Goal: Task Accomplishment & Management: Manage account settings

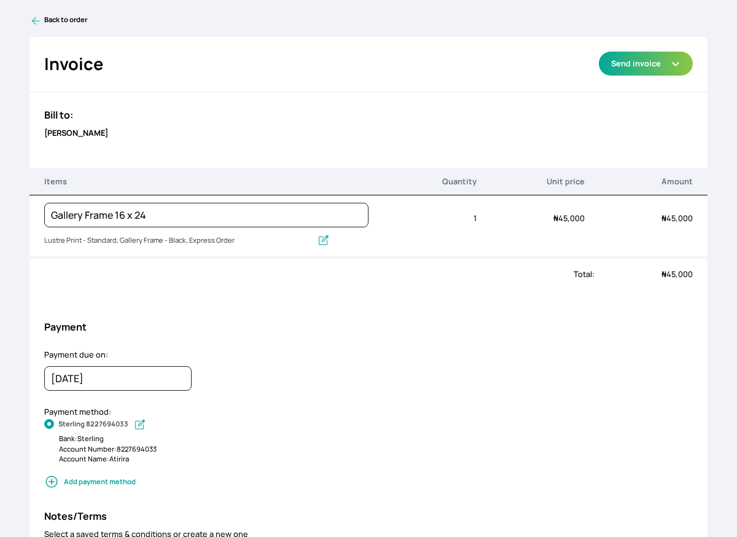
click at [36, 17] on icon at bounding box center [35, 21] width 12 height 12
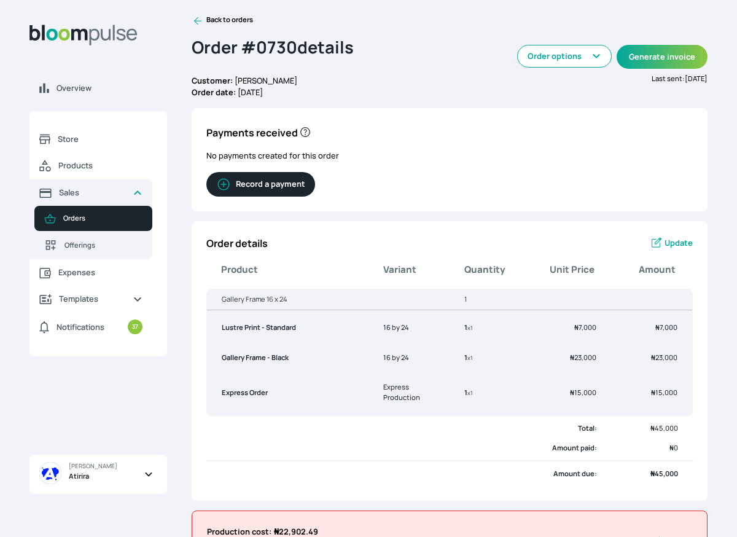
click at [198, 18] on icon at bounding box center [198, 21] width 12 height 12
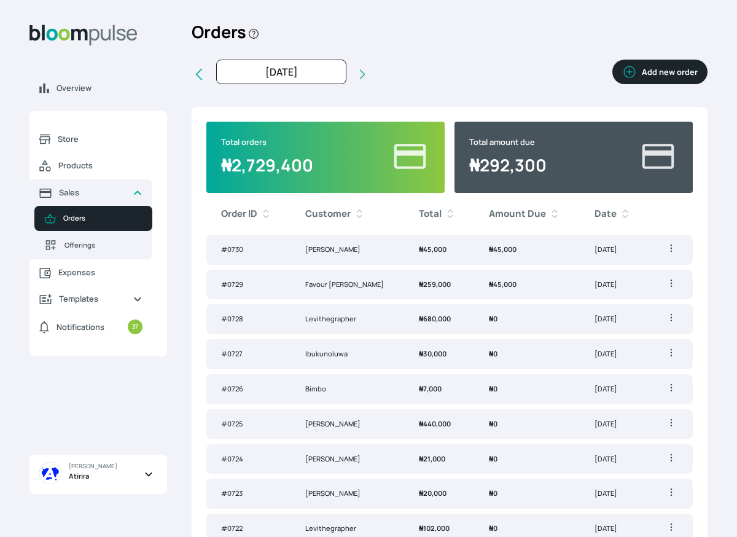
click at [492, 255] on td "₦ 45,000" at bounding box center [527, 250] width 106 height 30
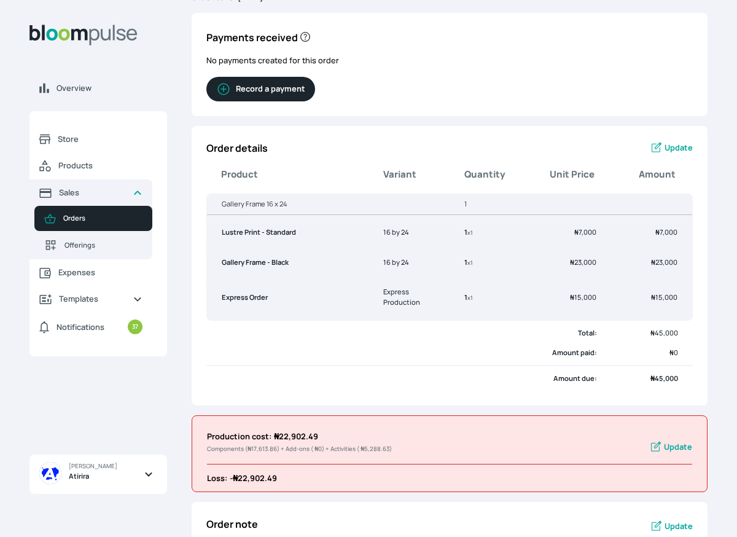
scroll to position [103, 0]
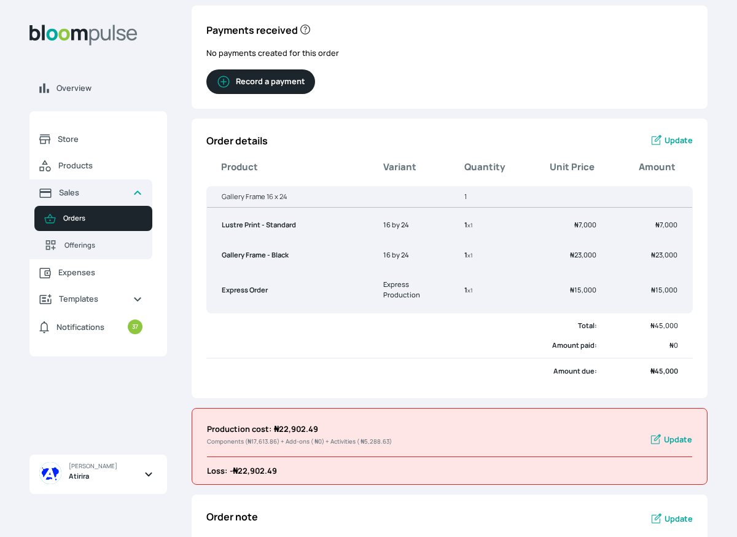
click at [679, 138] on span "Update" at bounding box center [678, 140] width 28 height 12
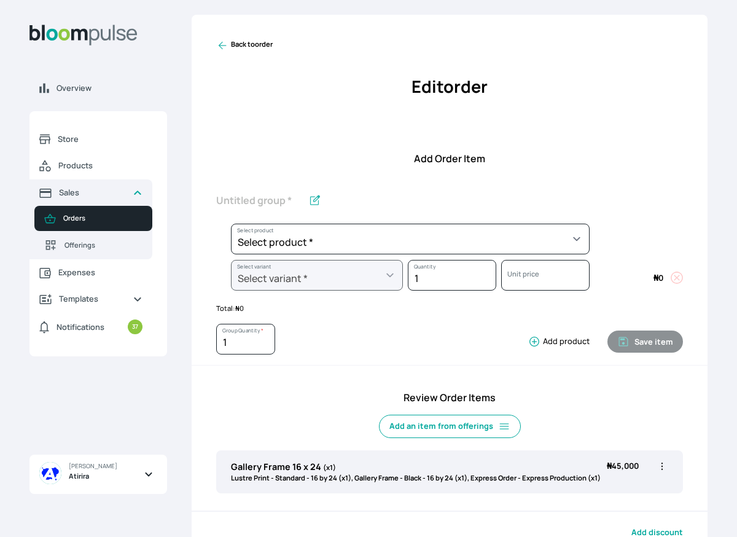
click at [663, 469] on icon "button" at bounding box center [662, 466] width 12 height 12
click at [641, 484] on li "Edit" at bounding box center [614, 491] width 108 height 22
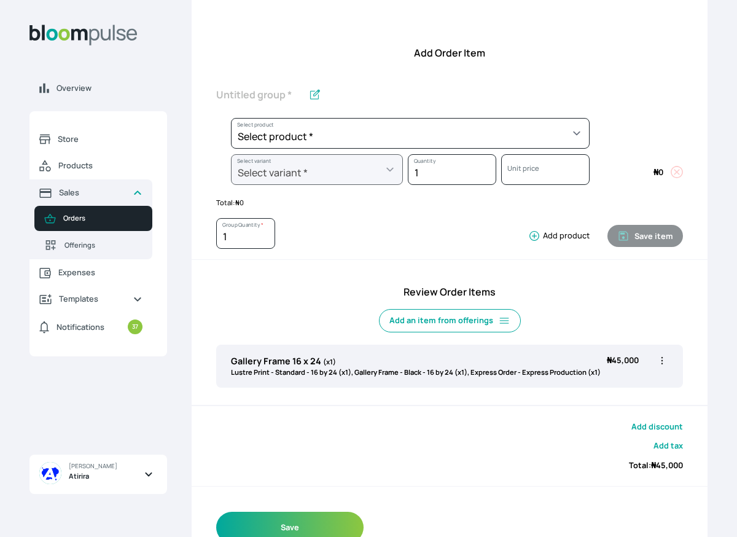
scroll to position [136, 0]
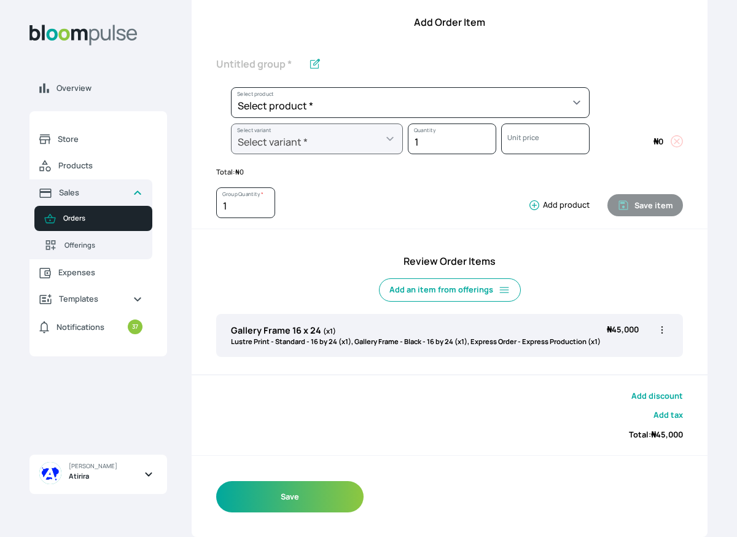
click at [662, 327] on icon "button" at bounding box center [662, 330] width 12 height 12
click at [613, 357] on span "Edit" at bounding box center [614, 355] width 88 height 12
type input "Gallery Frame 16 x 24"
select select "a9f19bd2-f1a8-4b74-ae51-3a75659f3a28"
select select "d5ad845b-9075-4ffc-b25e-de8a0314e580"
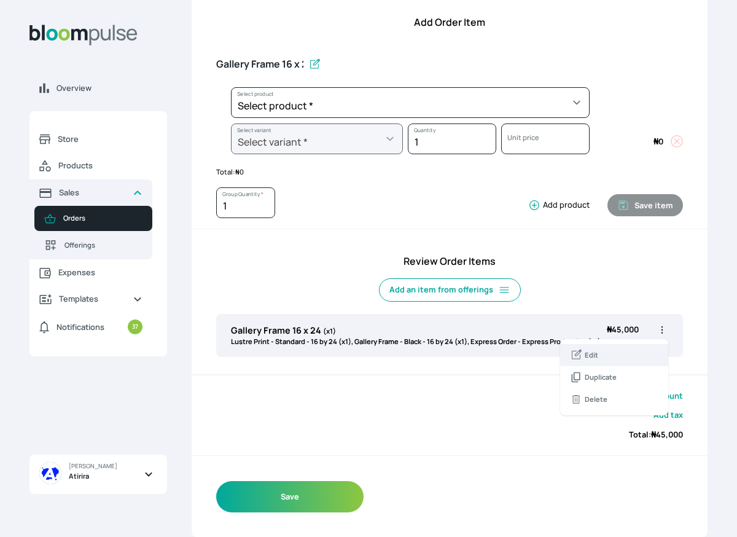
select select "5fa67804-61d7-459d-93b4-9e8949636f1b"
select select "6cf7892a-d45f-4b55-bdff-e9ee7f39813e"
select select "253dc146-6757-41b8-b2bc-3e220377dfa3"
select select "acf20c8b-afc3-4878-9880-b51f7e470fb9"
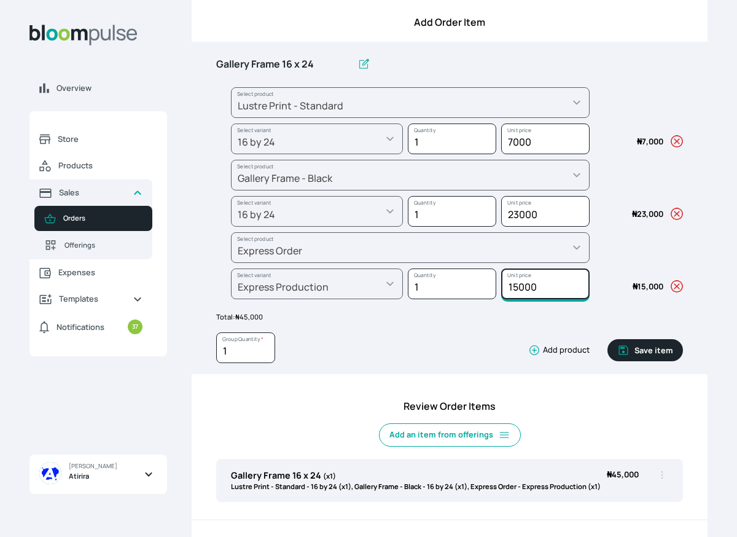
click at [519, 154] on input "15000" at bounding box center [545, 138] width 88 height 31
type input "10000"
click at [625, 349] on icon "button" at bounding box center [623, 350] width 12 height 12
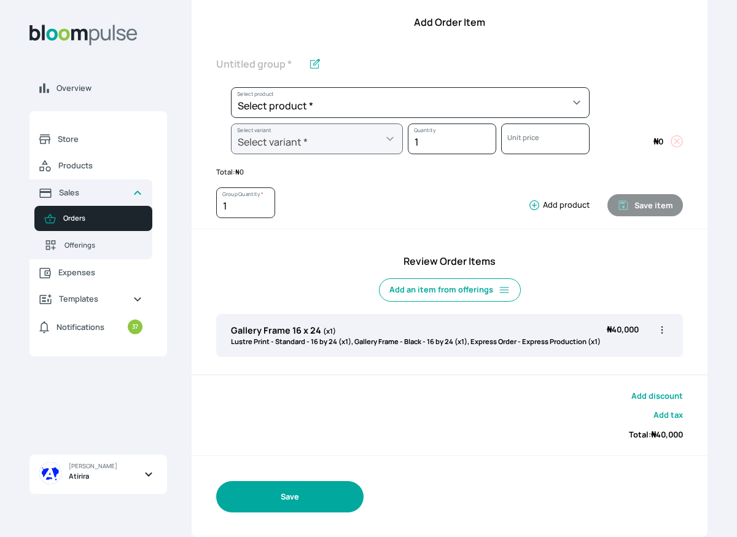
click at [328, 494] on button "Save" at bounding box center [289, 496] width 147 height 31
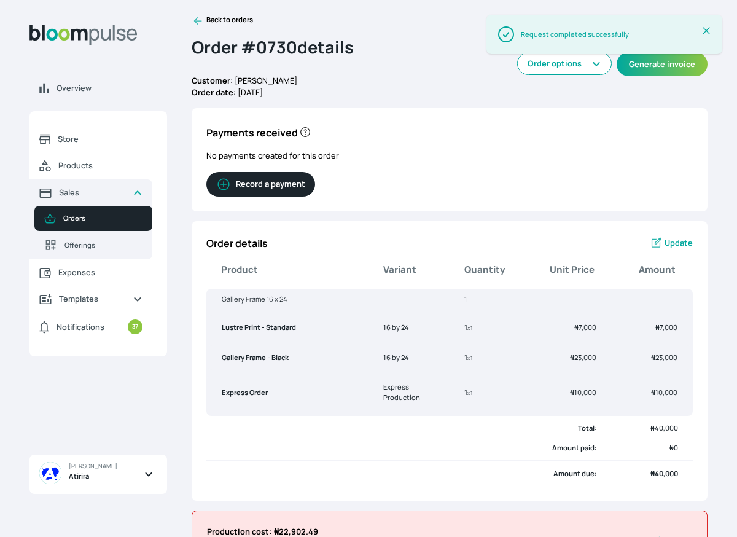
click at [276, 181] on button "Record a payment" at bounding box center [260, 184] width 109 height 25
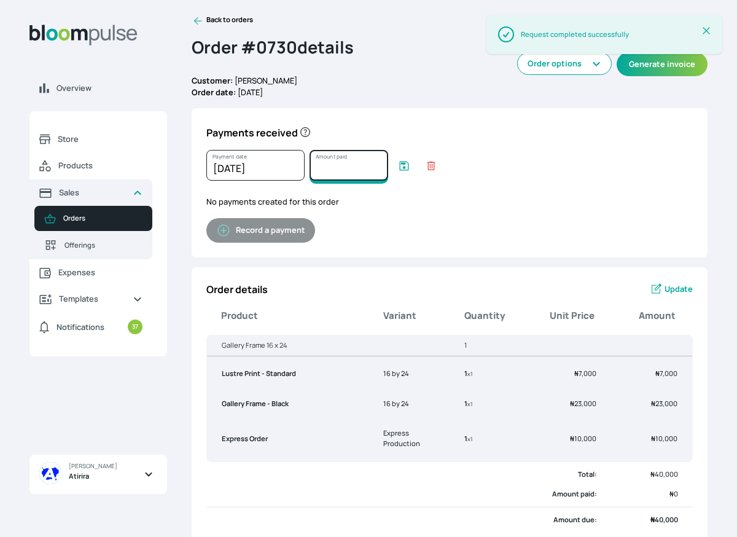
click at [334, 168] on input "Amount paid" at bounding box center [348, 165] width 79 height 31
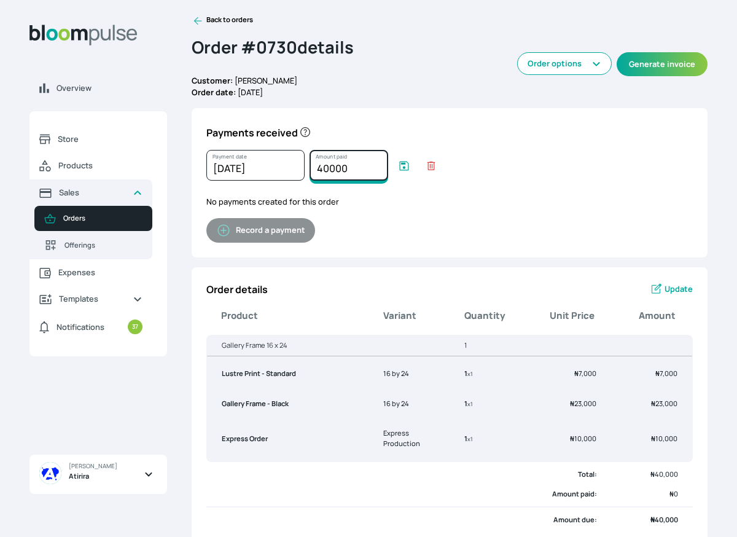
type input "40000"
click at [405, 166] on icon "submit" at bounding box center [404, 166] width 12 height 12
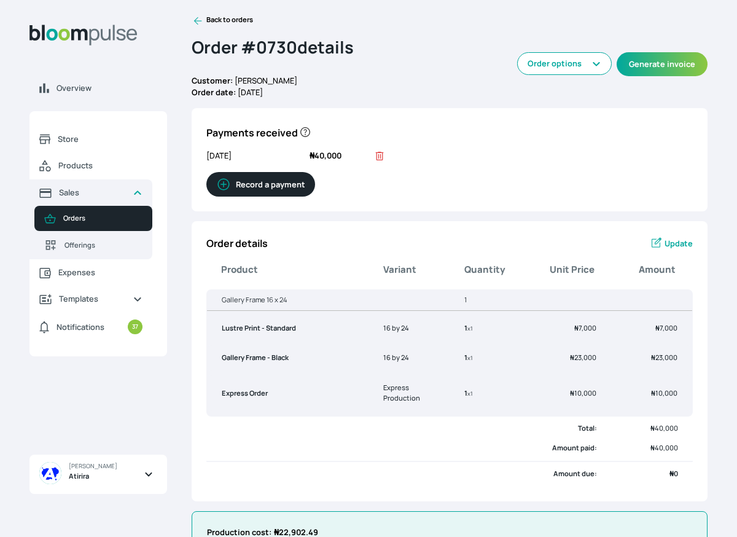
click at [199, 20] on icon at bounding box center [198, 21] width 12 height 12
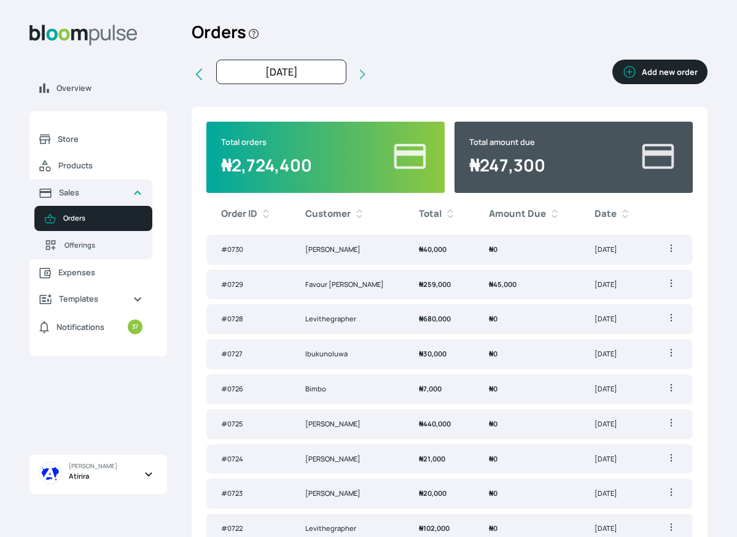
click at [503, 290] on td "₦ 45,000" at bounding box center [527, 285] width 106 height 30
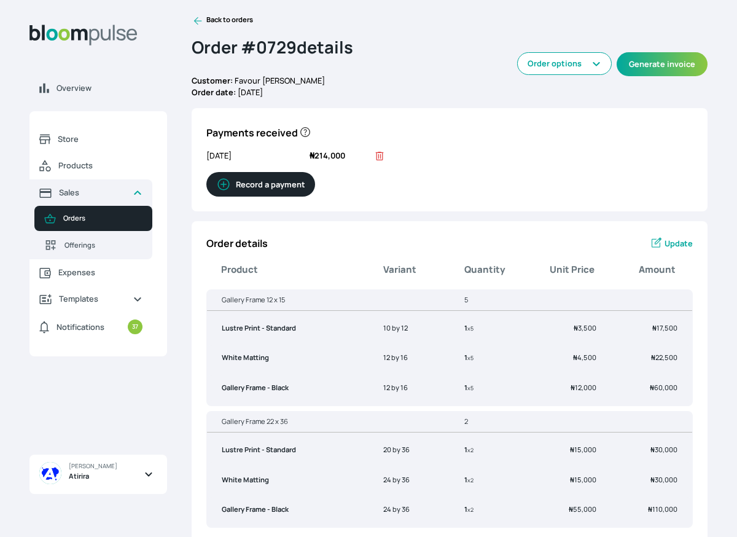
click at [263, 190] on button "Record a payment" at bounding box center [260, 184] width 109 height 25
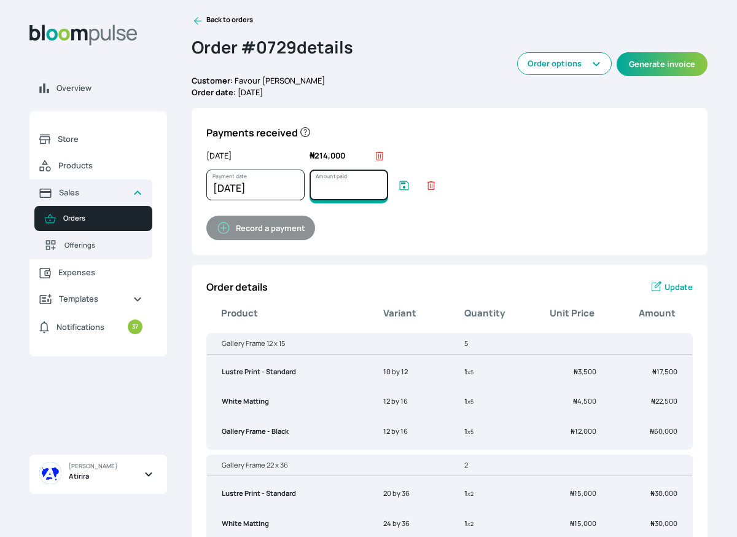
click at [330, 187] on input "Amount paid" at bounding box center [348, 184] width 79 height 31
type input "45000"
click at [403, 188] on icon "submit" at bounding box center [404, 185] width 12 height 12
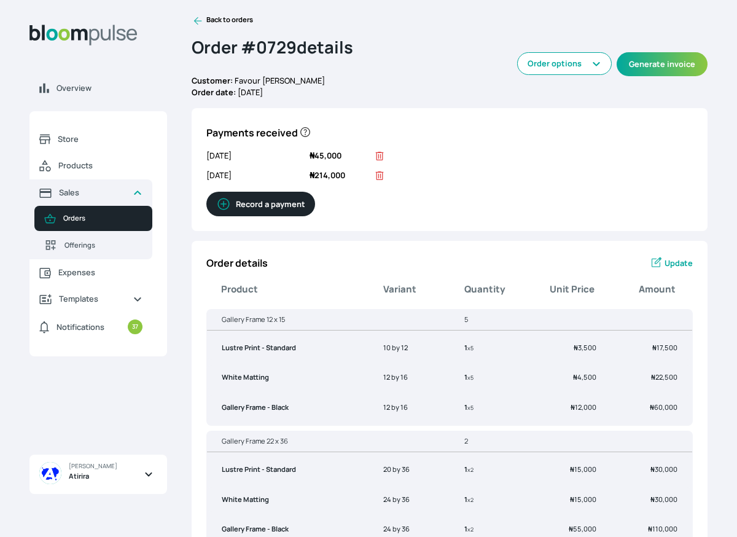
click at [196, 21] on icon at bounding box center [198, 21] width 12 height 12
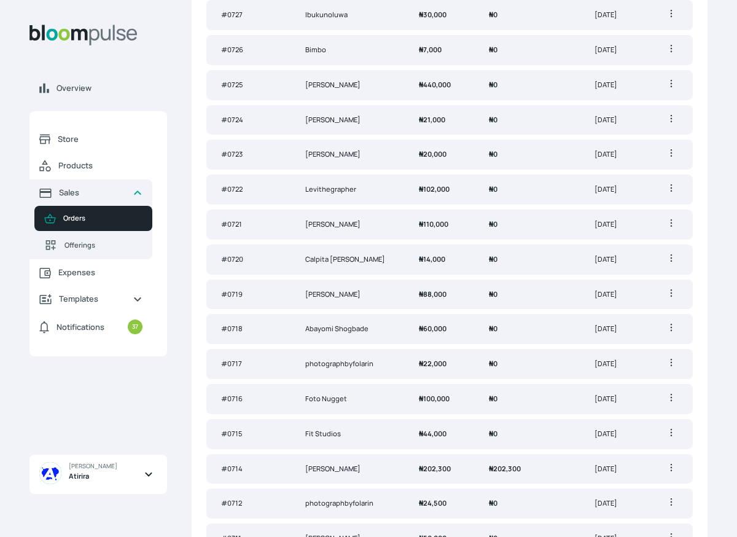
scroll to position [438, 0]
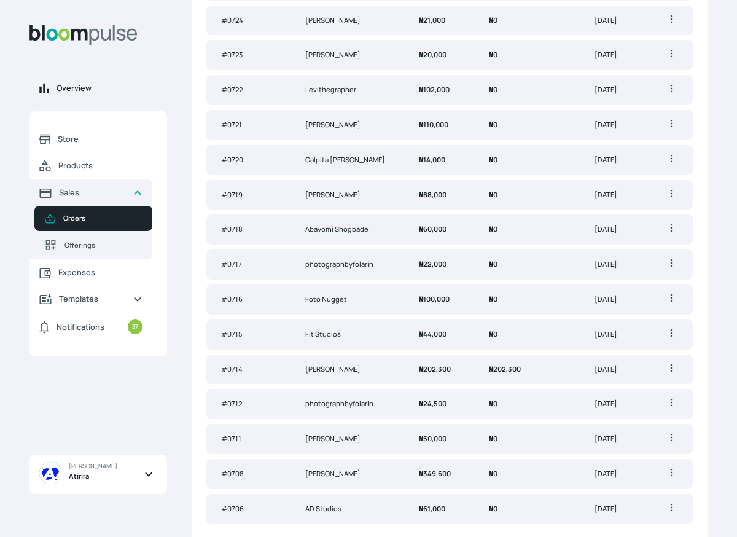
click at [59, 88] on span "Overview" at bounding box center [106, 88] width 101 height 12
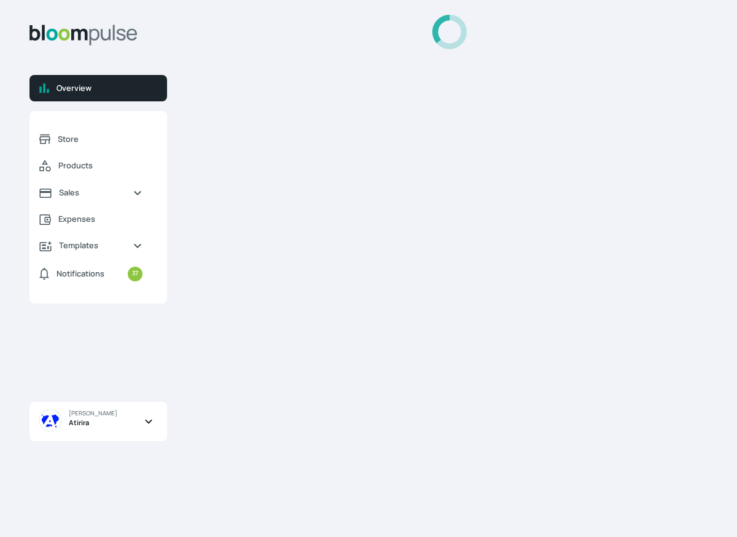
select select "2025"
